Goal: Navigation & Orientation: Find specific page/section

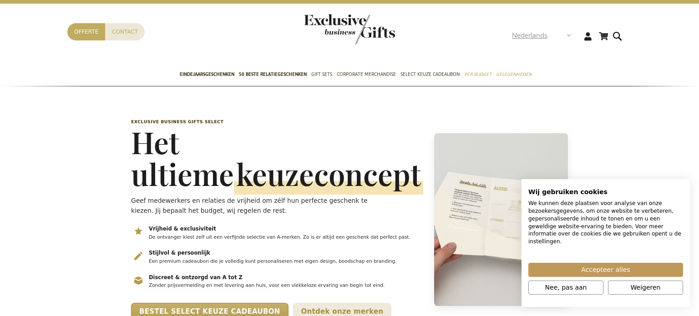
scroll to position [14, 0]
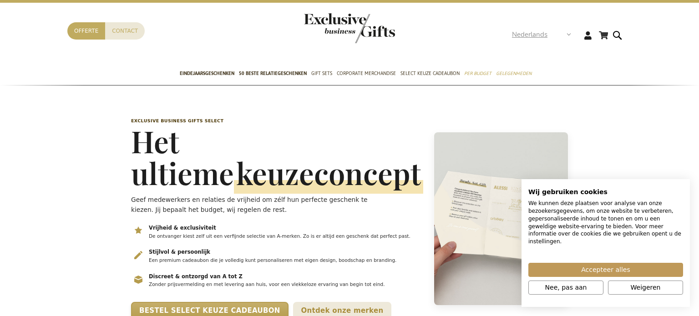
click at [565, 36] on strong "Nederlands" at bounding box center [541, 35] width 58 height 10
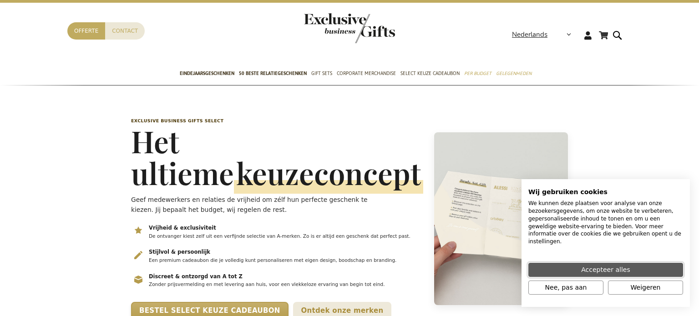
click at [624, 272] on span "Accepteer alles" at bounding box center [605, 270] width 49 height 10
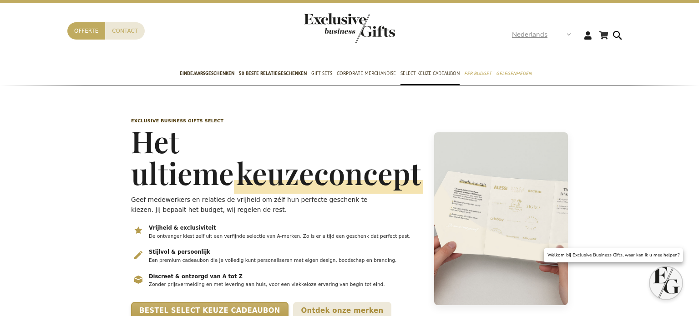
click at [568, 35] on strong "Nederlands" at bounding box center [541, 35] width 58 height 10
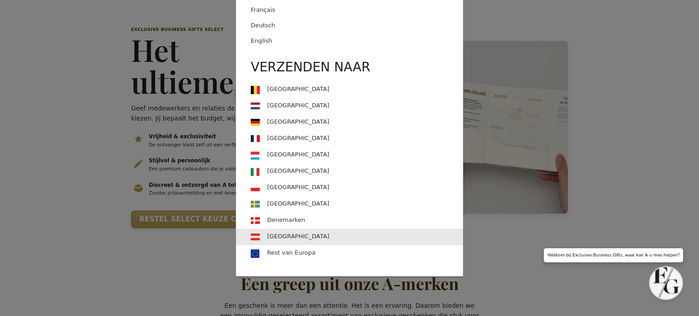
scroll to position [118, 0]
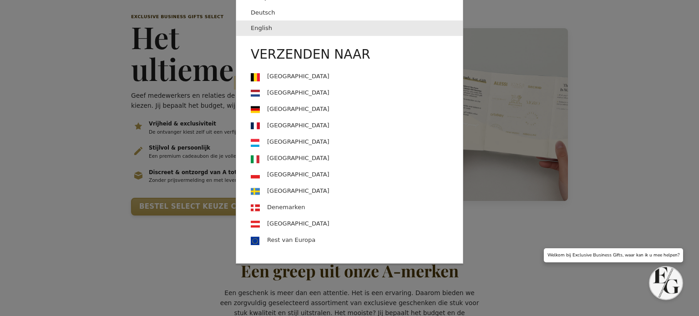
click at [285, 30] on link "English" at bounding box center [357, 27] width 212 height 15
